Goal: Task Accomplishment & Management: Manage account settings

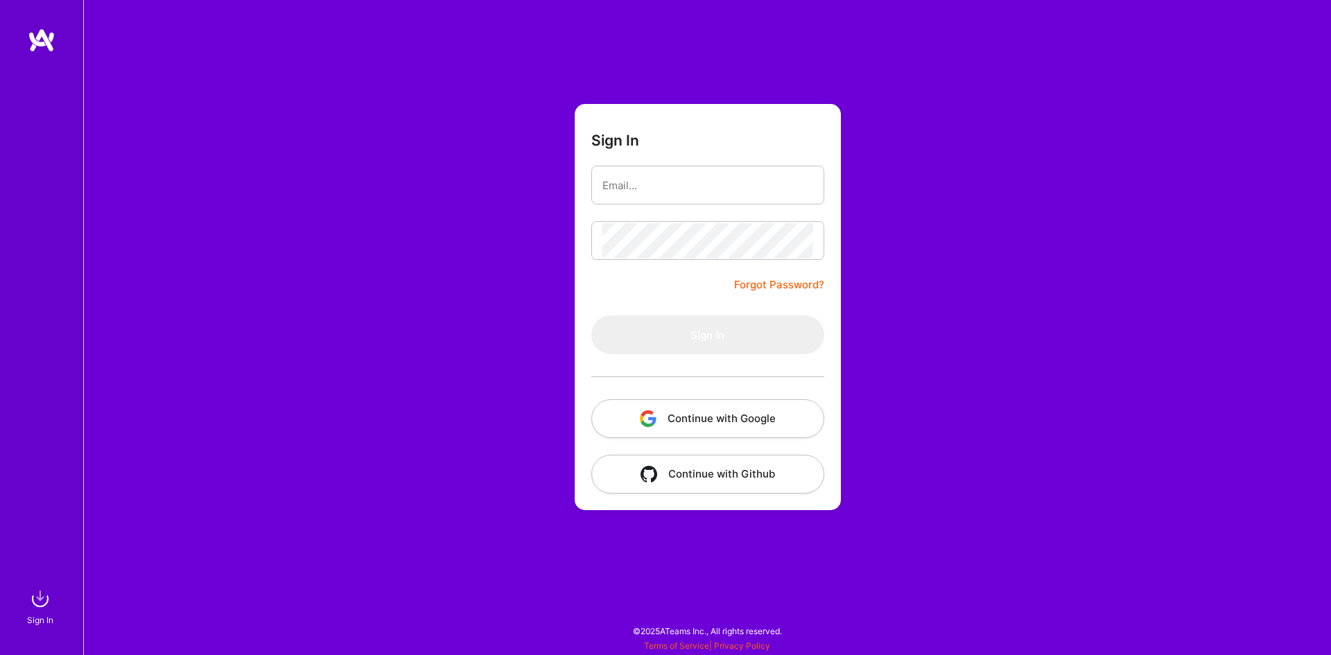
click at [672, 418] on button "Continue with Google" at bounding box center [707, 418] width 233 height 39
click at [654, 494] on form "Sign In Forgot Password? Sign In Continue with Google Continue with Github" at bounding box center [708, 307] width 266 height 406
click at [44, 601] on img at bounding box center [40, 599] width 28 height 28
click at [35, 606] on img at bounding box center [40, 599] width 28 height 28
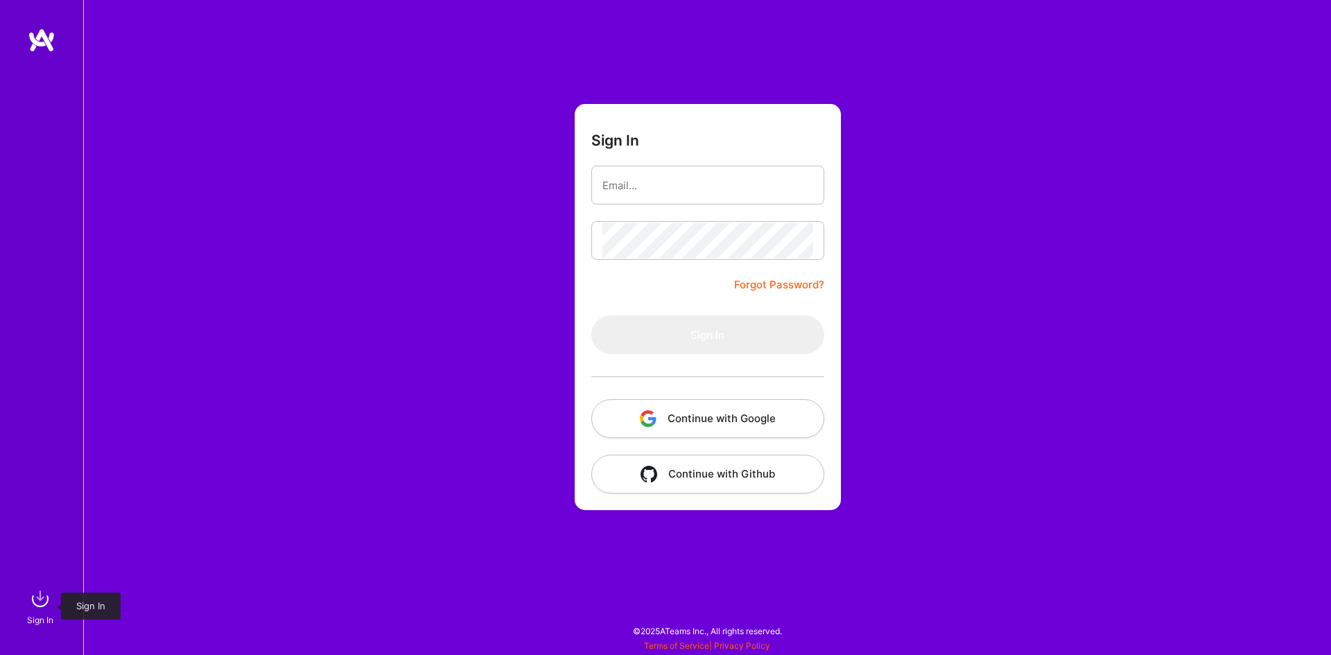
click at [35, 606] on img at bounding box center [40, 599] width 28 height 28
